Goal: Task Accomplishment & Management: Use online tool/utility

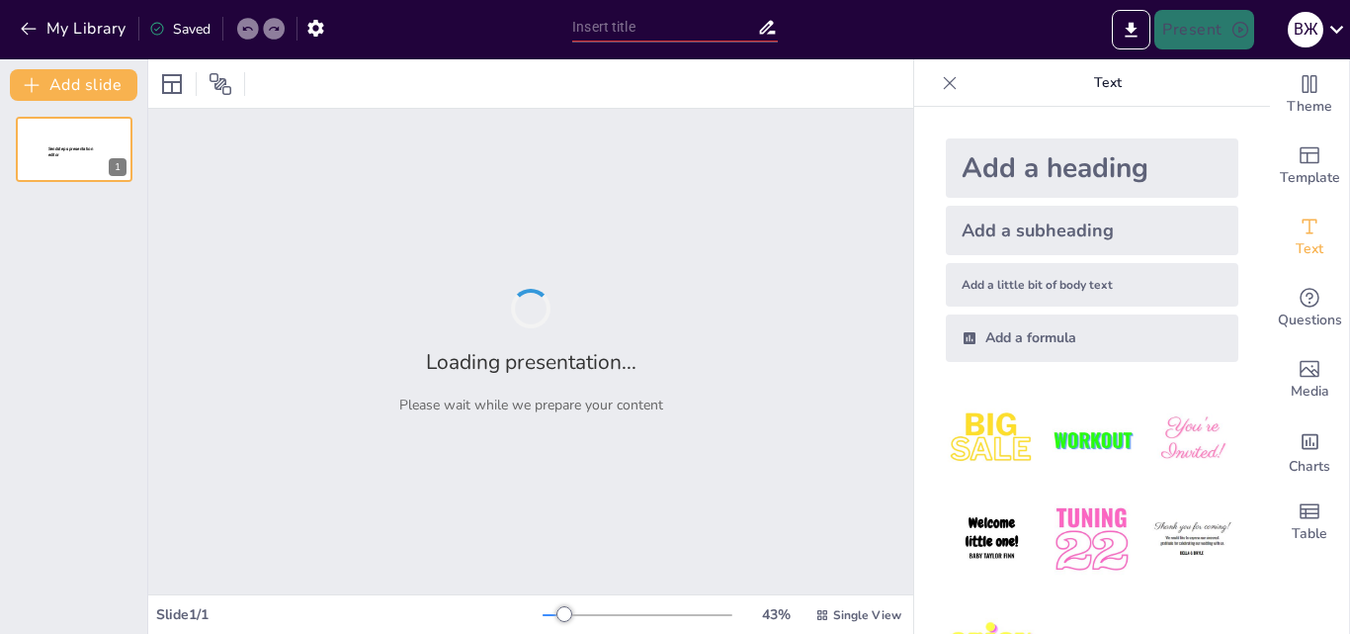
type input "Історія легкої атлетики в [GEOGRAPHIC_DATA]"
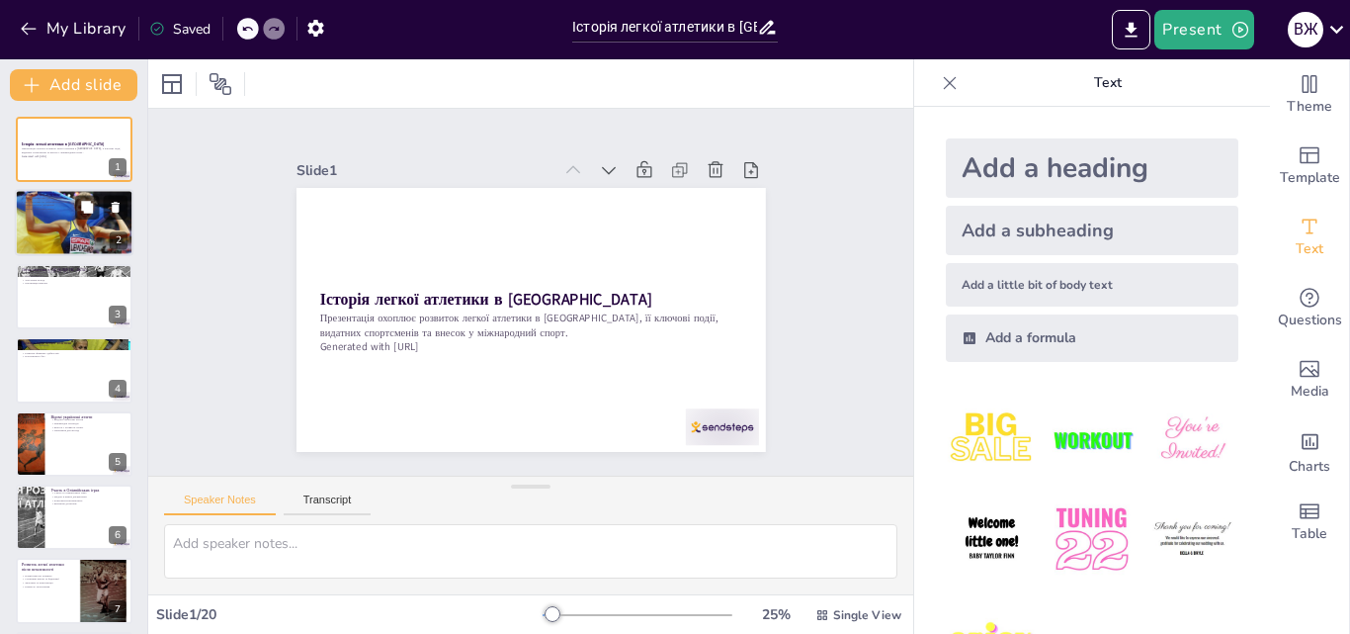
click at [60, 198] on p "Легка атлетика має давнє коріння" at bounding box center [74, 199] width 107 height 4
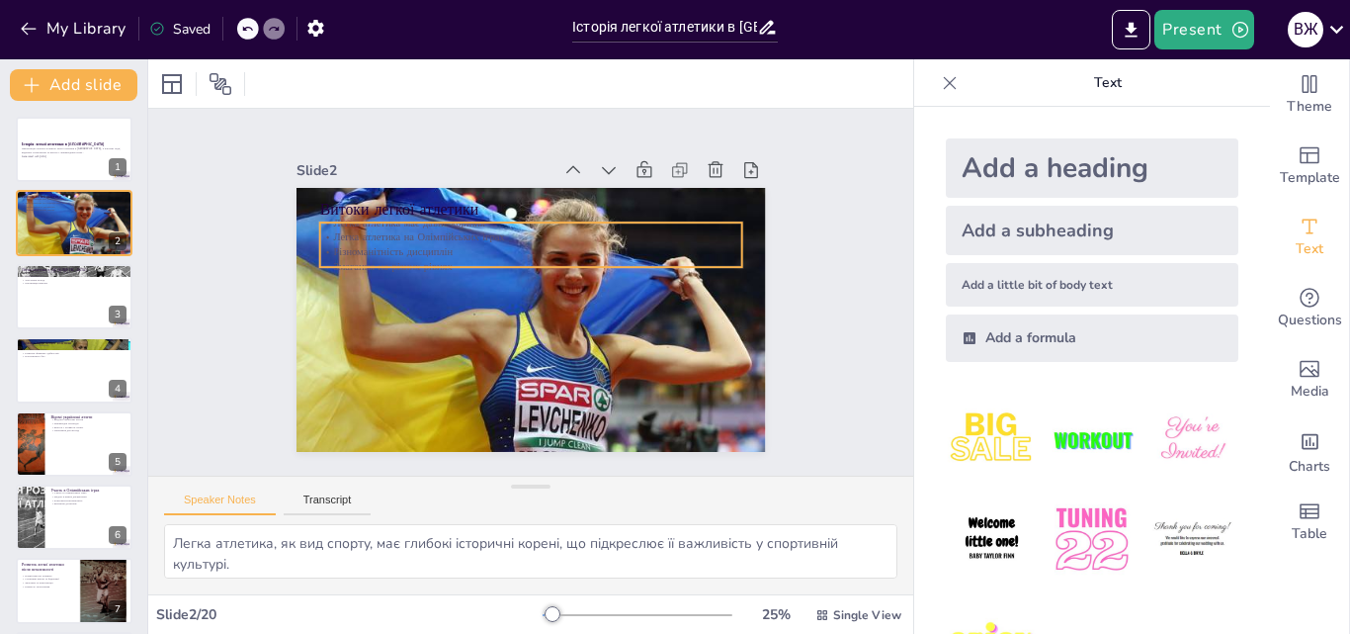
click at [497, 248] on p "Різноманітність дисциплін" at bounding box center [569, 305] width 144 height 406
click at [388, 231] on p "Легка атлетика на Олімпійських іграх" at bounding box center [536, 238] width 421 height 58
click at [425, 231] on p "Легка атлетика на Олімпійських іграх" at bounding box center [572, 328] width 294 height 323
click at [388, 231] on p "Легка атлетика на Олімпійських іграх" at bounding box center [536, 238] width 421 height 58
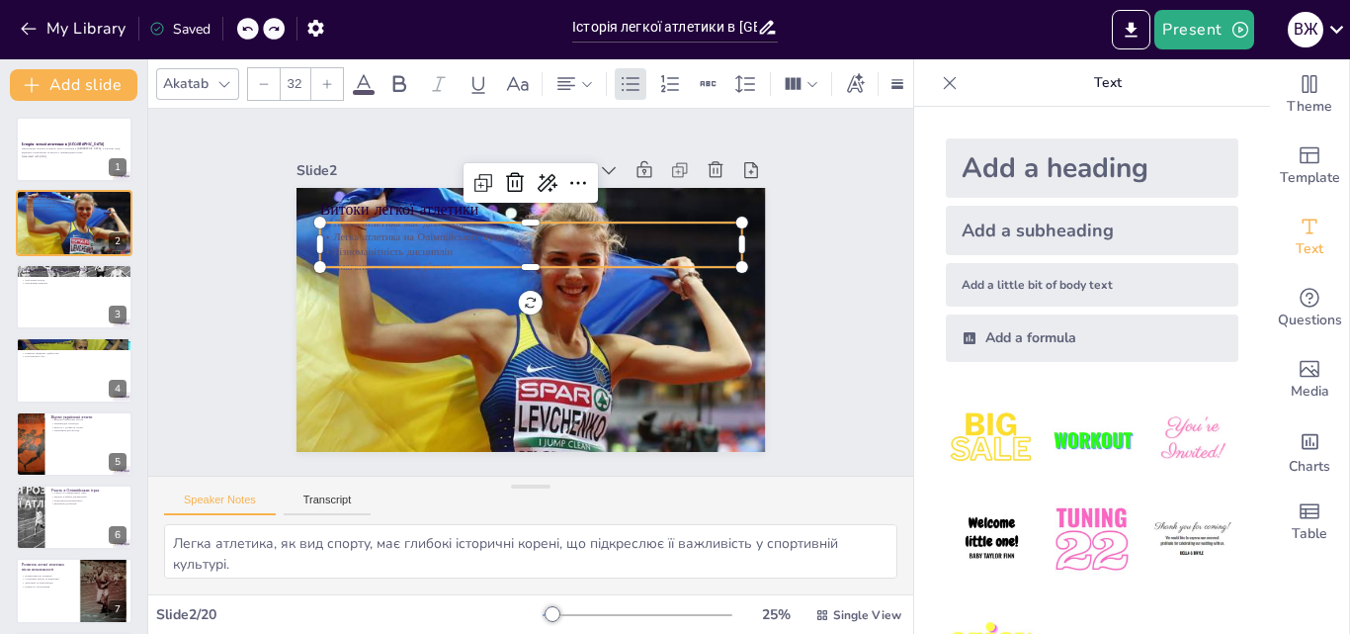
click at [1298, 229] on icon "Add text boxes" at bounding box center [1310, 227] width 24 height 24
click at [519, 239] on p "Різноманітність дисциплін" at bounding box center [570, 300] width 102 height 416
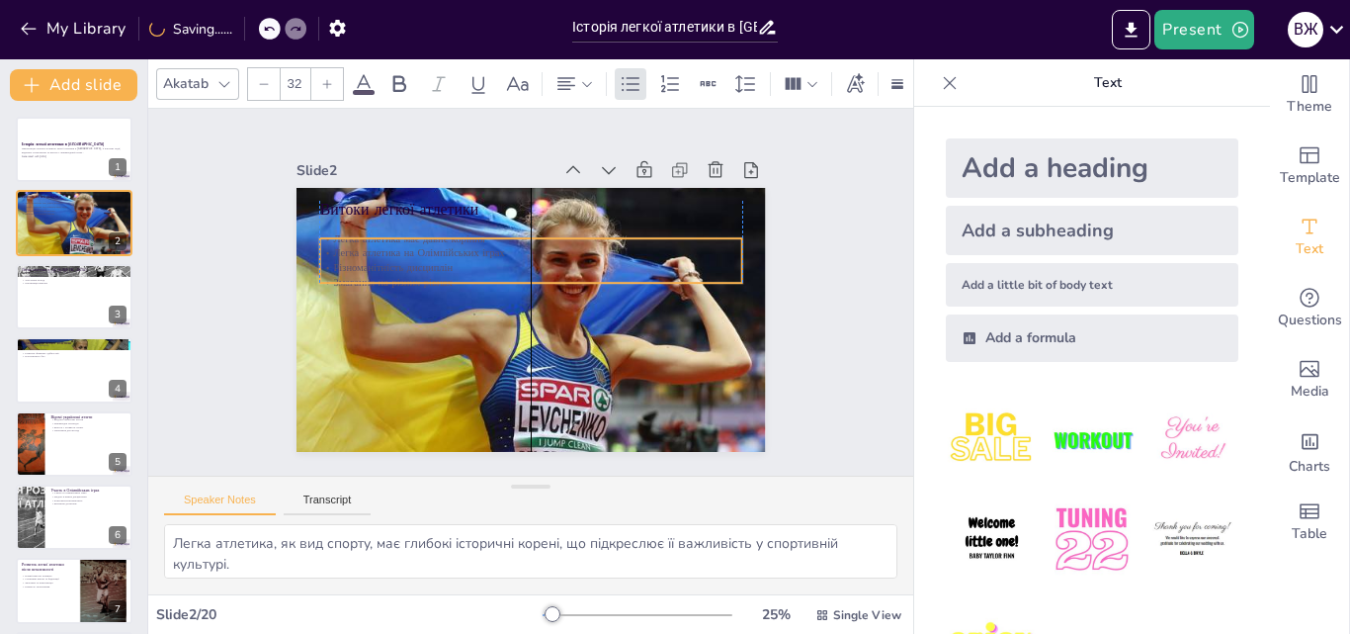
drag, startPoint x: 517, startPoint y: 251, endPoint x: 514, endPoint y: 268, distance: 17.1
click at [514, 268] on p "Змагання на різних рівнях" at bounding box center [526, 301] width 391 height 185
drag, startPoint x: 517, startPoint y: 229, endPoint x: 518, endPoint y: 215, distance: 14.9
click at [518, 215] on div at bounding box center [485, 231] width 350 height 262
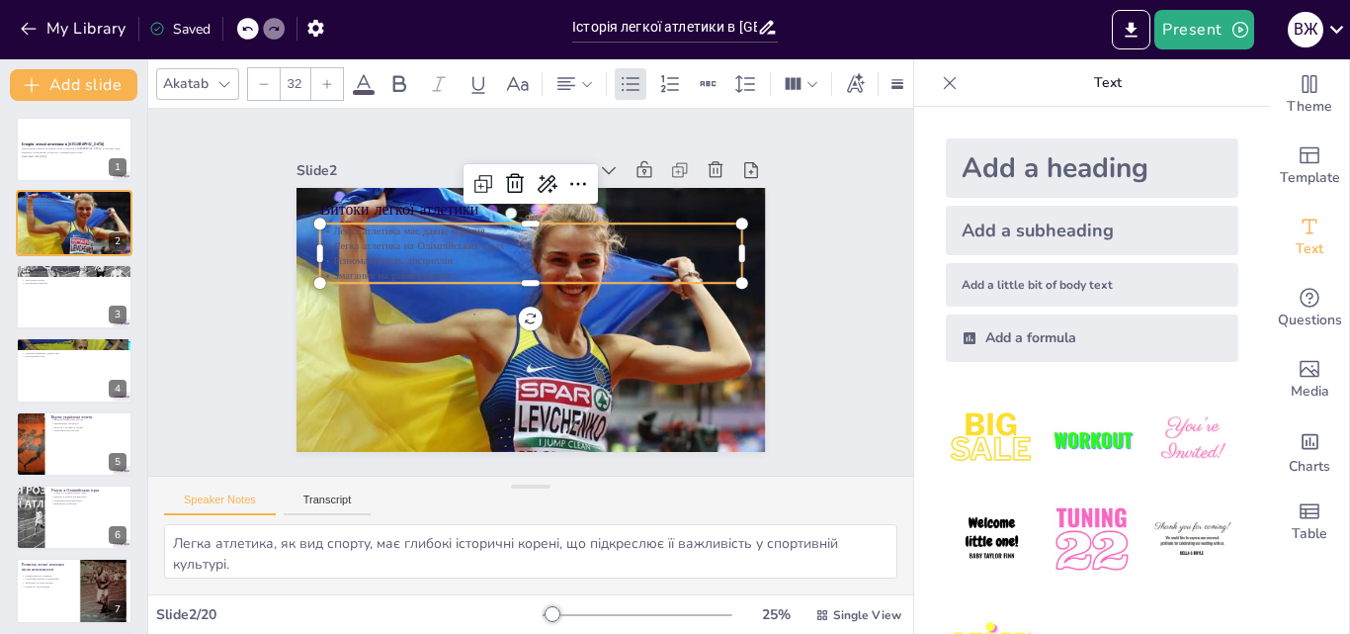
click at [442, 262] on p "Змагання на різних рівнях" at bounding box center [534, 275] width 416 height 102
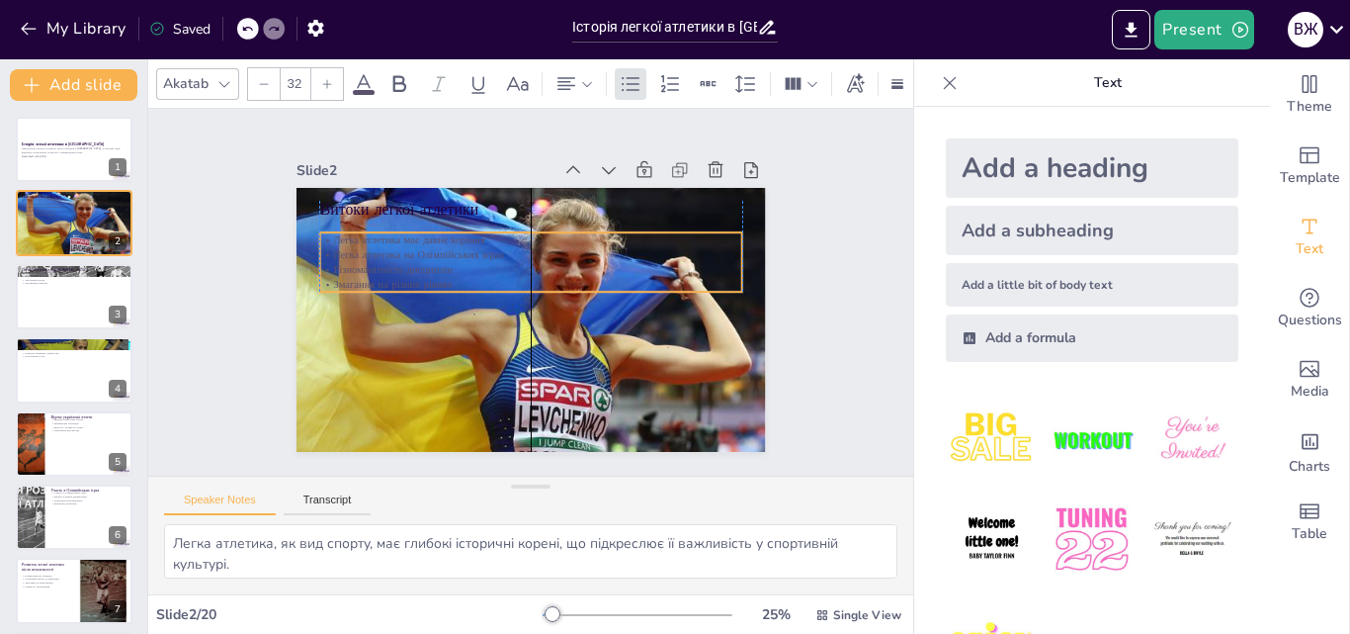
drag, startPoint x: 445, startPoint y: 264, endPoint x: 439, endPoint y: 273, distance: 10.7
click at [439, 273] on p "Змагання на різних рівнях" at bounding box center [523, 288] width 222 height 374
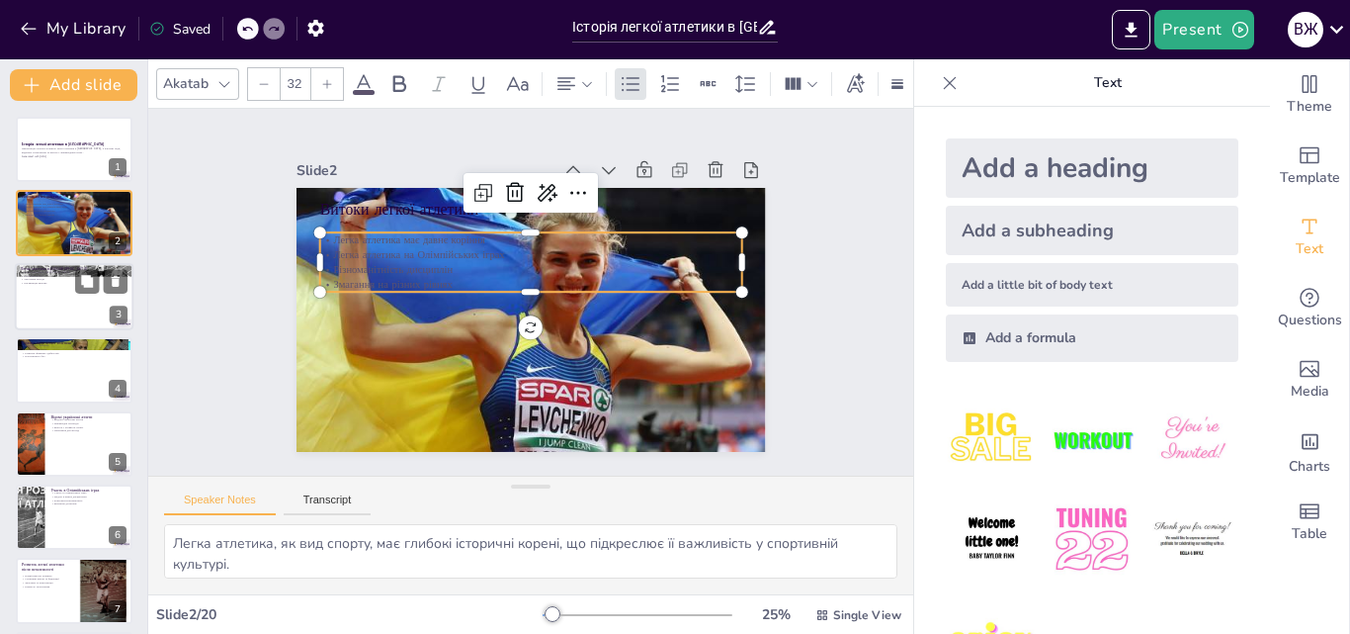
click at [31, 299] on div at bounding box center [74, 296] width 119 height 67
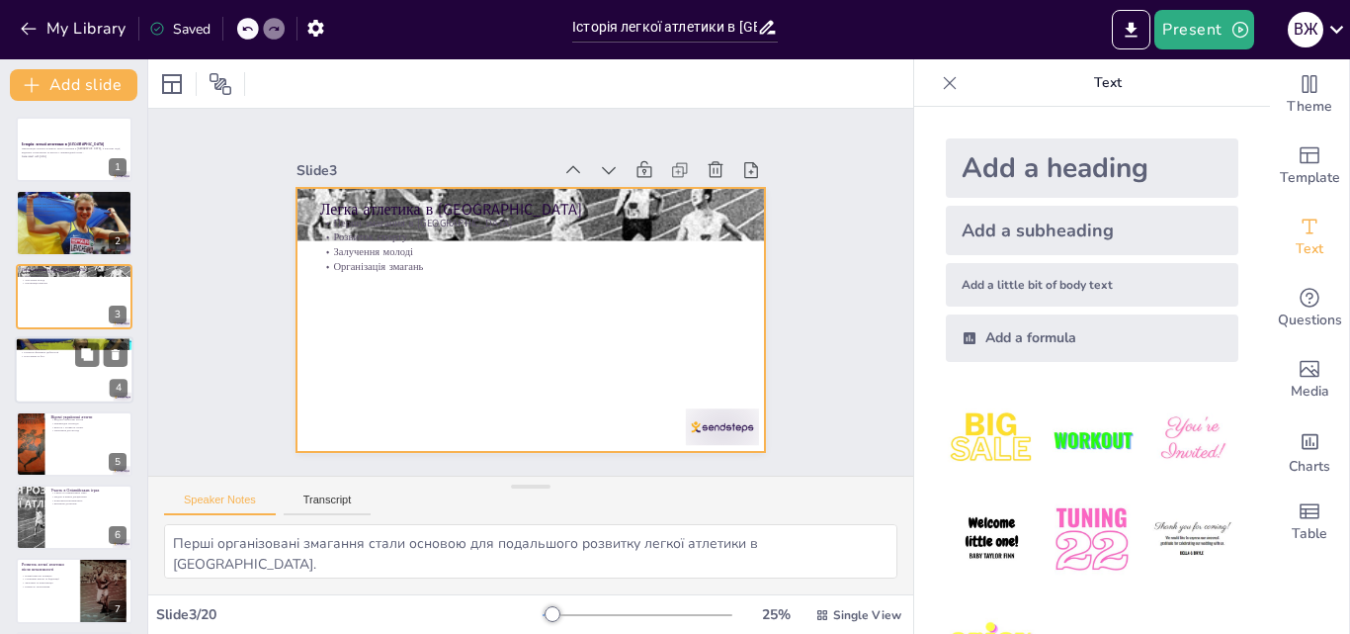
click at [61, 363] on div at bounding box center [74, 369] width 119 height 67
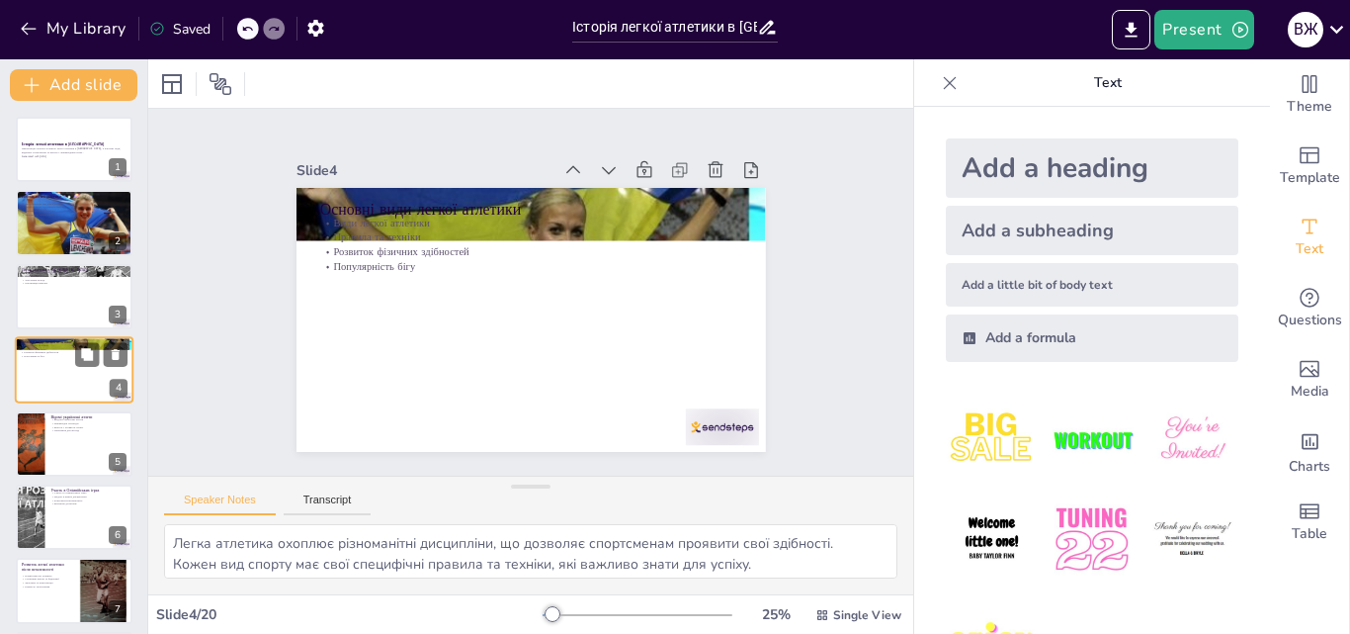
scroll to position [3, 0]
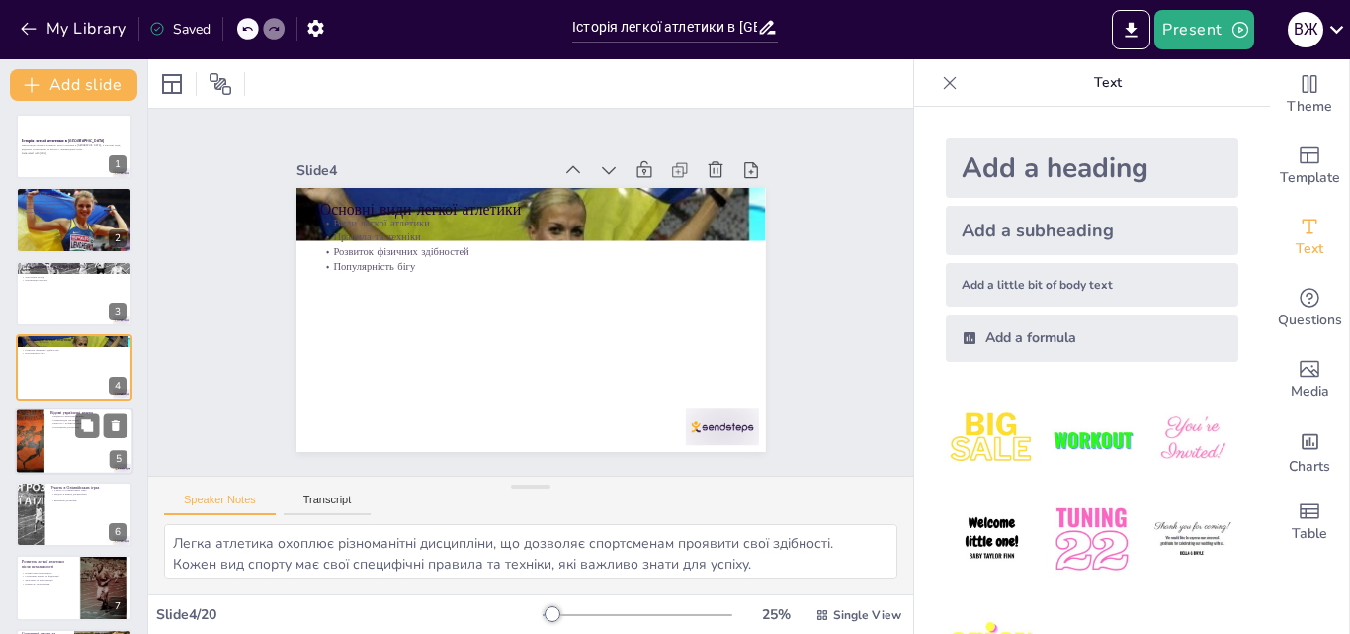
click at [74, 420] on p "Міжнародні нагороди" at bounding box center [88, 420] width 77 height 4
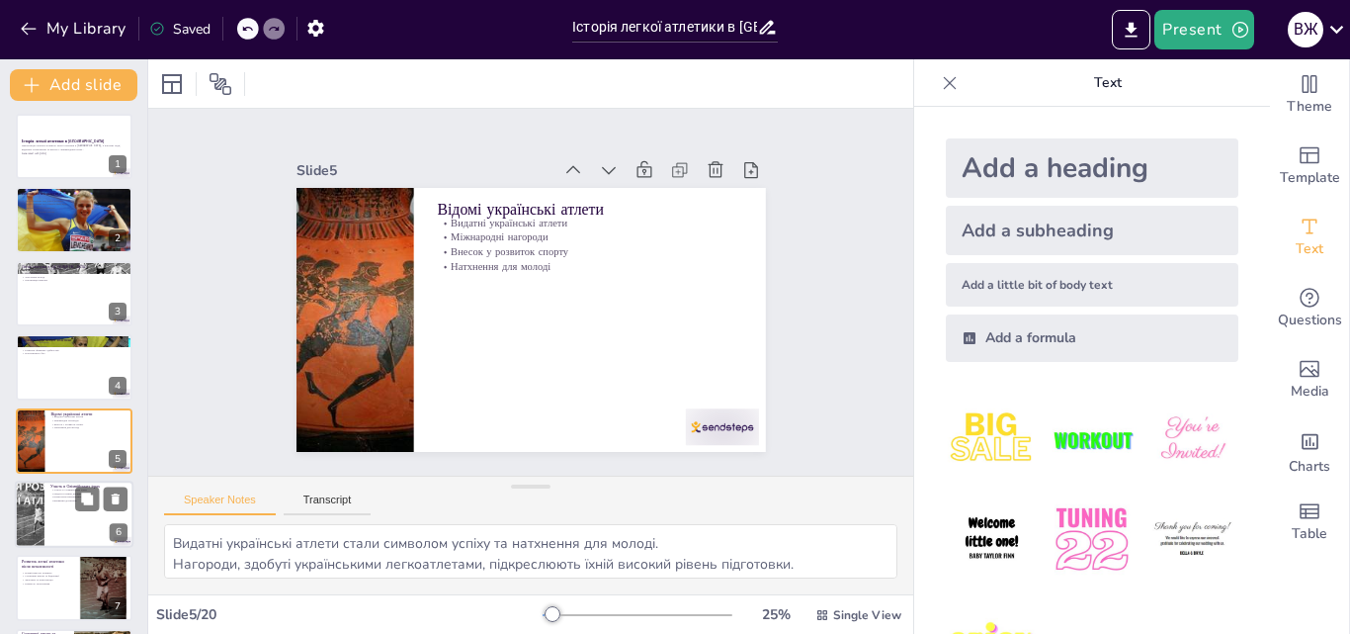
scroll to position [76, 0]
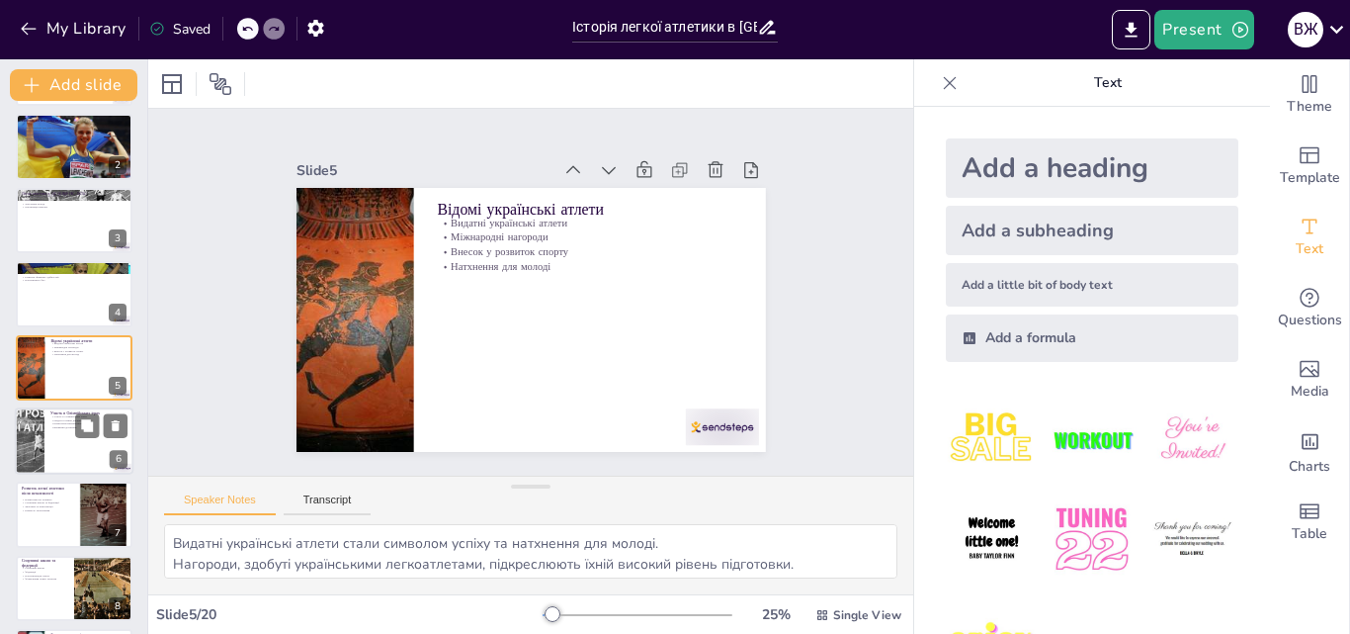
click at [29, 461] on div at bounding box center [29, 440] width 119 height 67
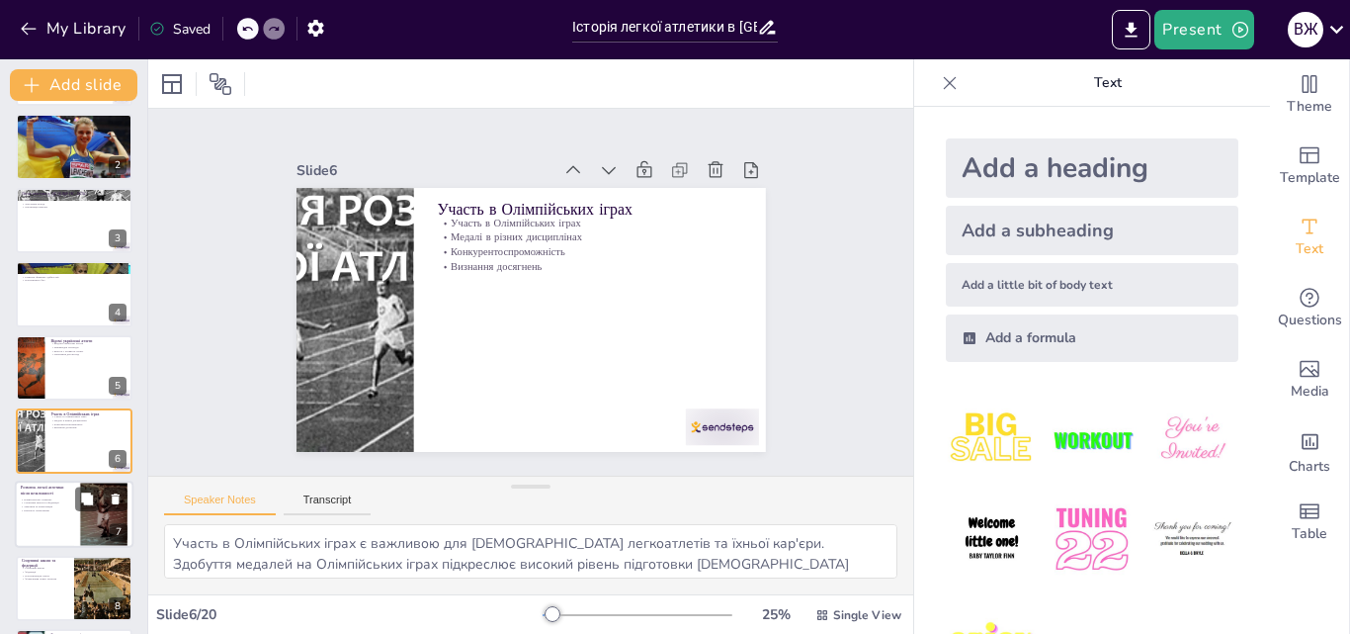
click at [35, 481] on div at bounding box center [74, 514] width 119 height 67
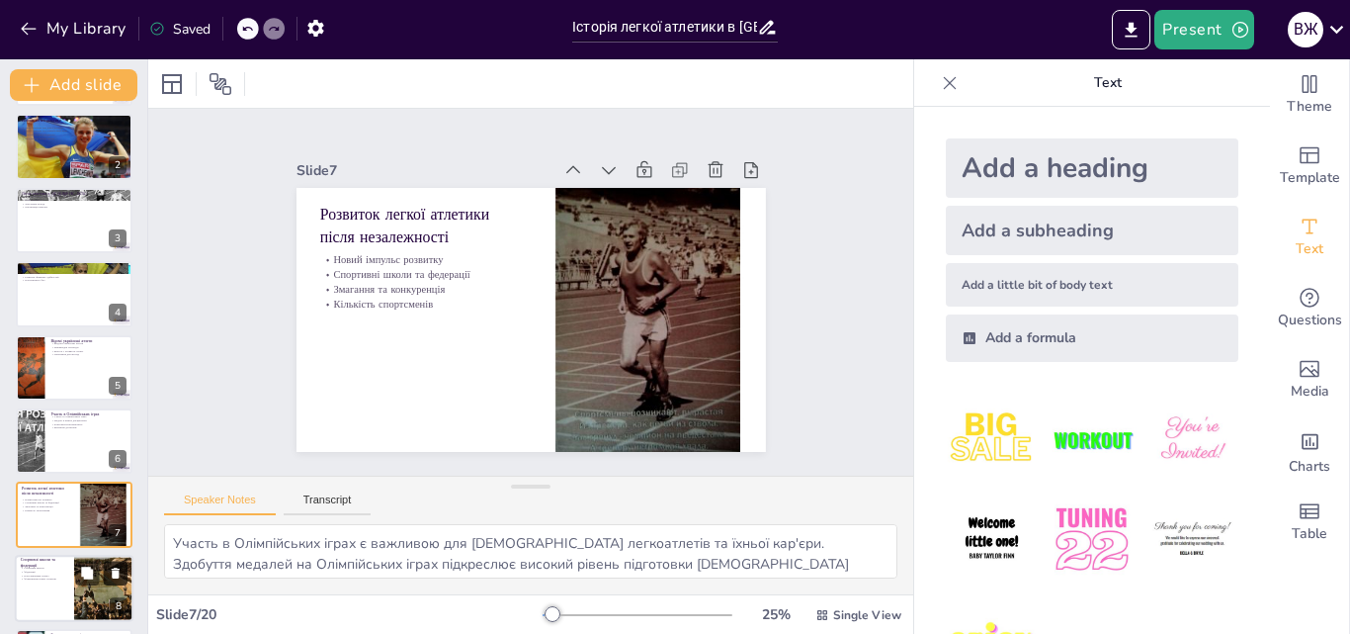
type textarea "Після незалежності легка атлетика отримала новий імпульс для розвитку, що сприя…"
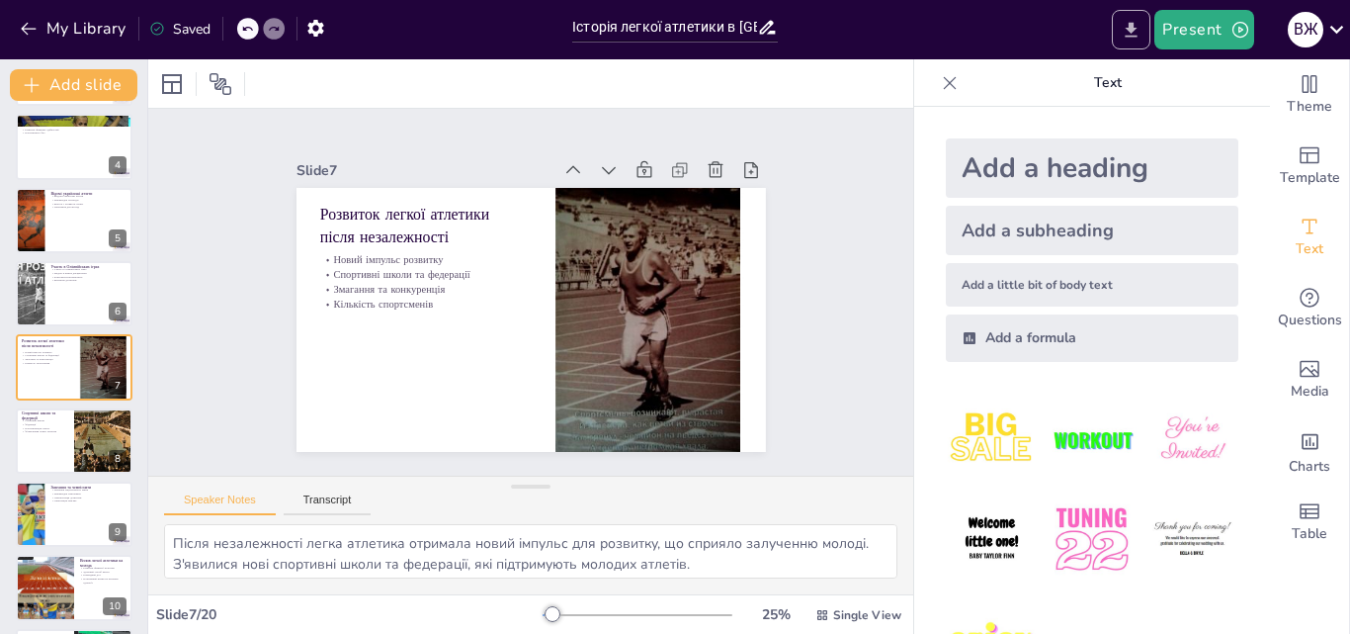
click at [1130, 30] on icon "Export to PowerPoint" at bounding box center [1131, 30] width 21 height 21
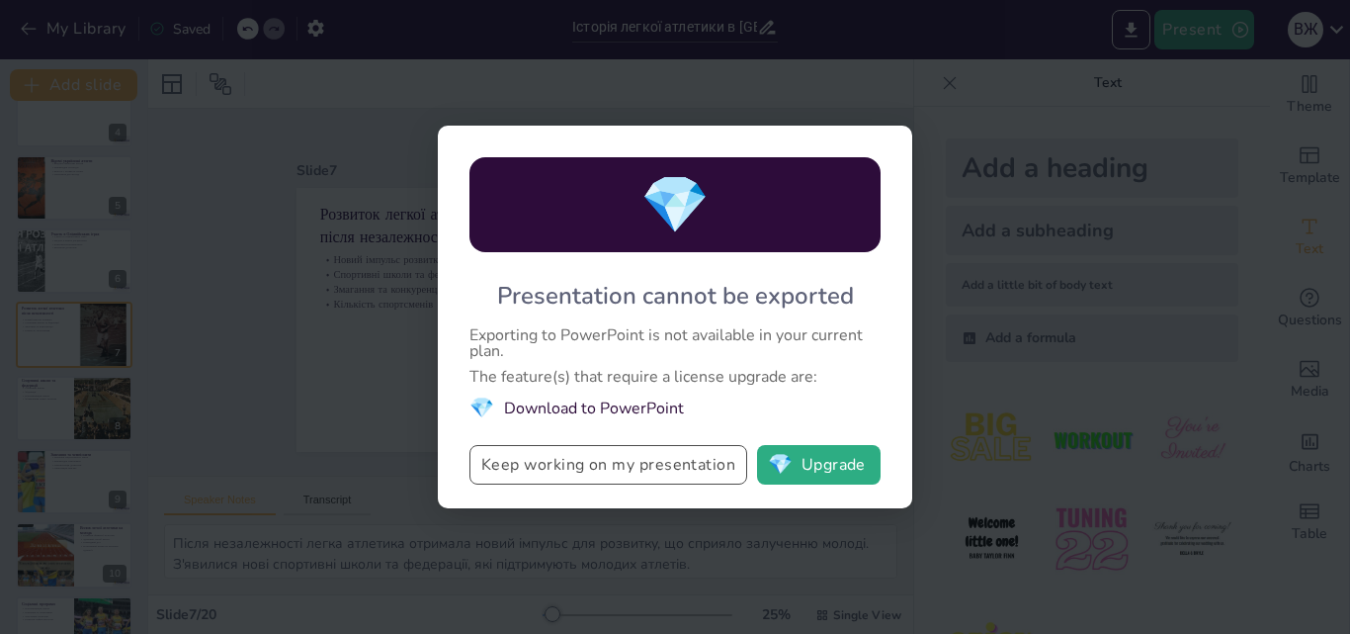
click at [587, 456] on button "Keep working on my presentation" at bounding box center [609, 465] width 278 height 40
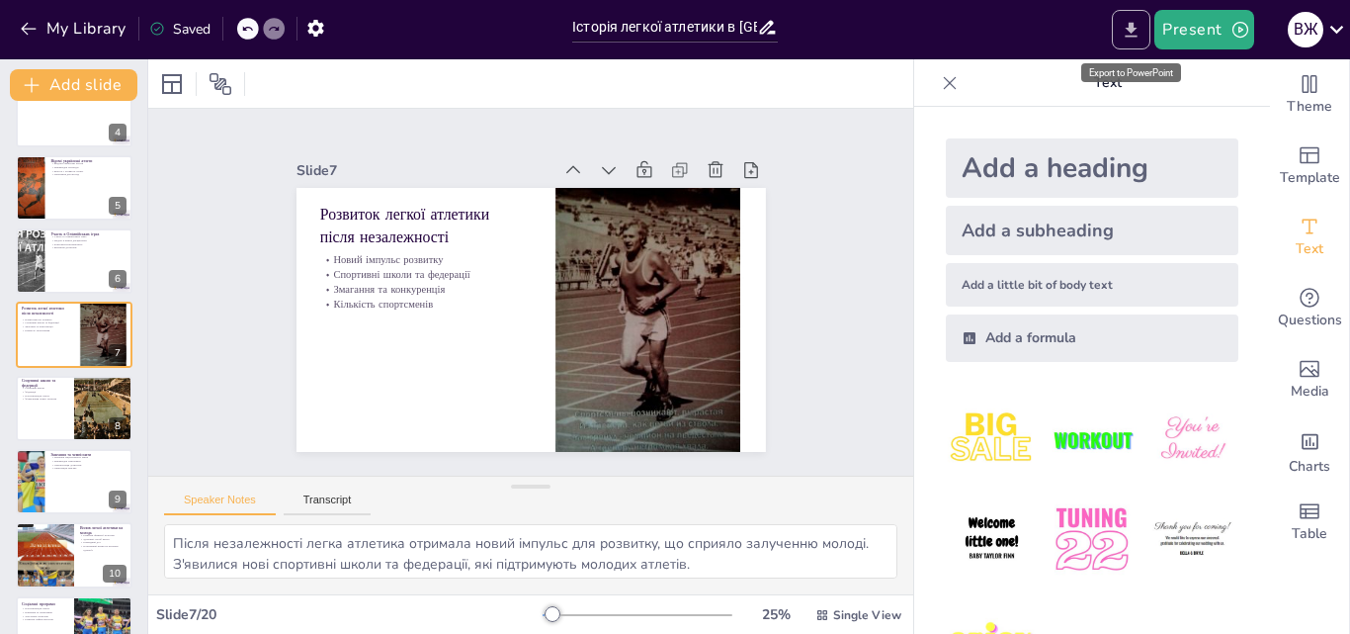
click at [1123, 25] on icon "Export to PowerPoint" at bounding box center [1131, 30] width 21 height 21
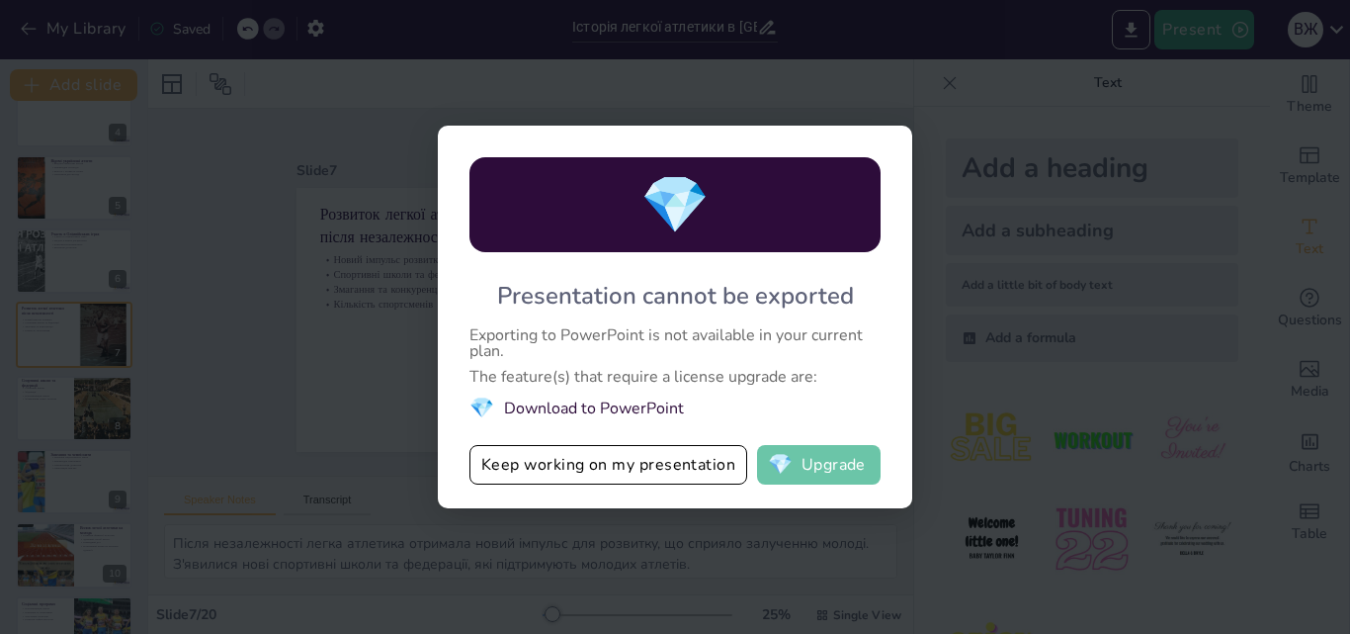
click at [851, 458] on button "💎 Upgrade" at bounding box center [819, 465] width 124 height 40
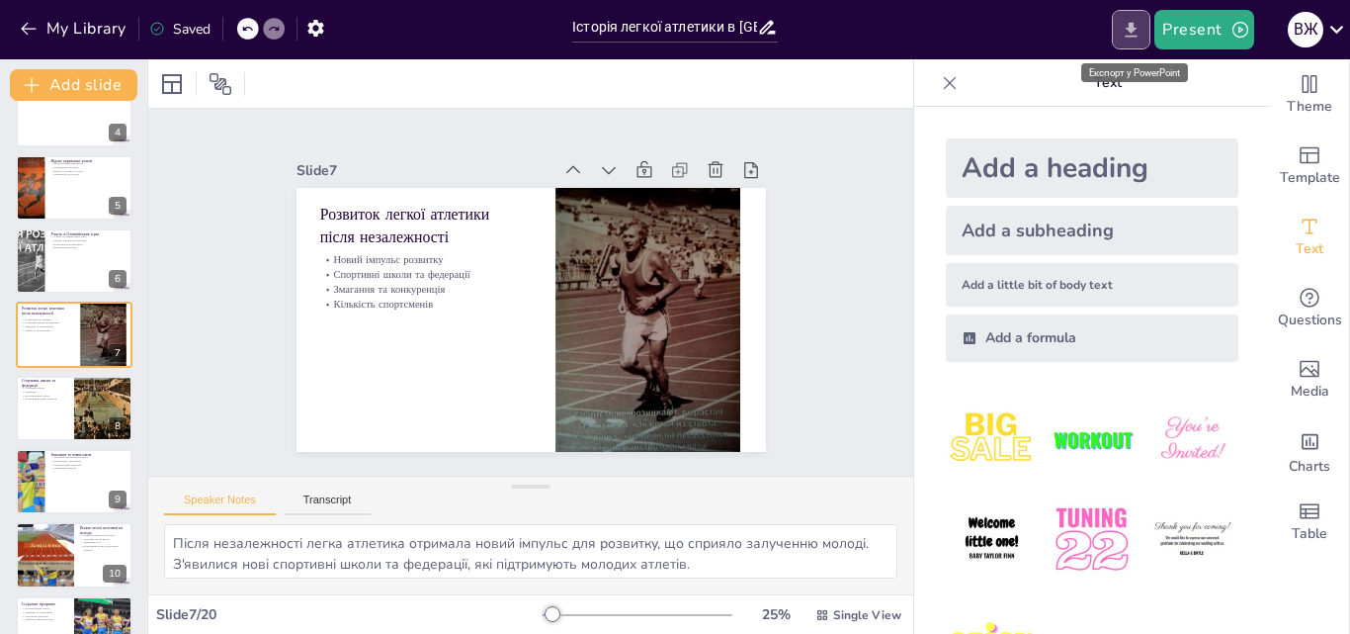
click at [1128, 37] on icon "Export to PowerPoint" at bounding box center [1132, 29] width 12 height 15
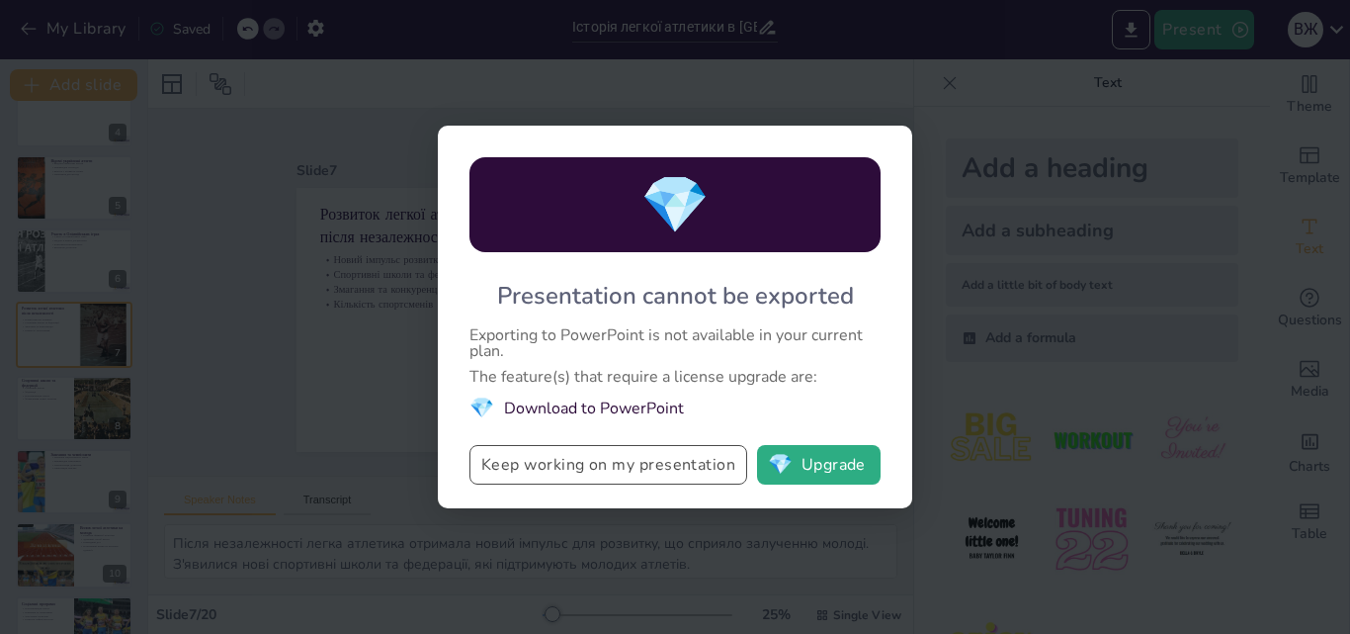
click at [676, 477] on button "Keep working on my presentation" at bounding box center [609, 465] width 278 height 40
